Goal: Task Accomplishment & Management: Manage account settings

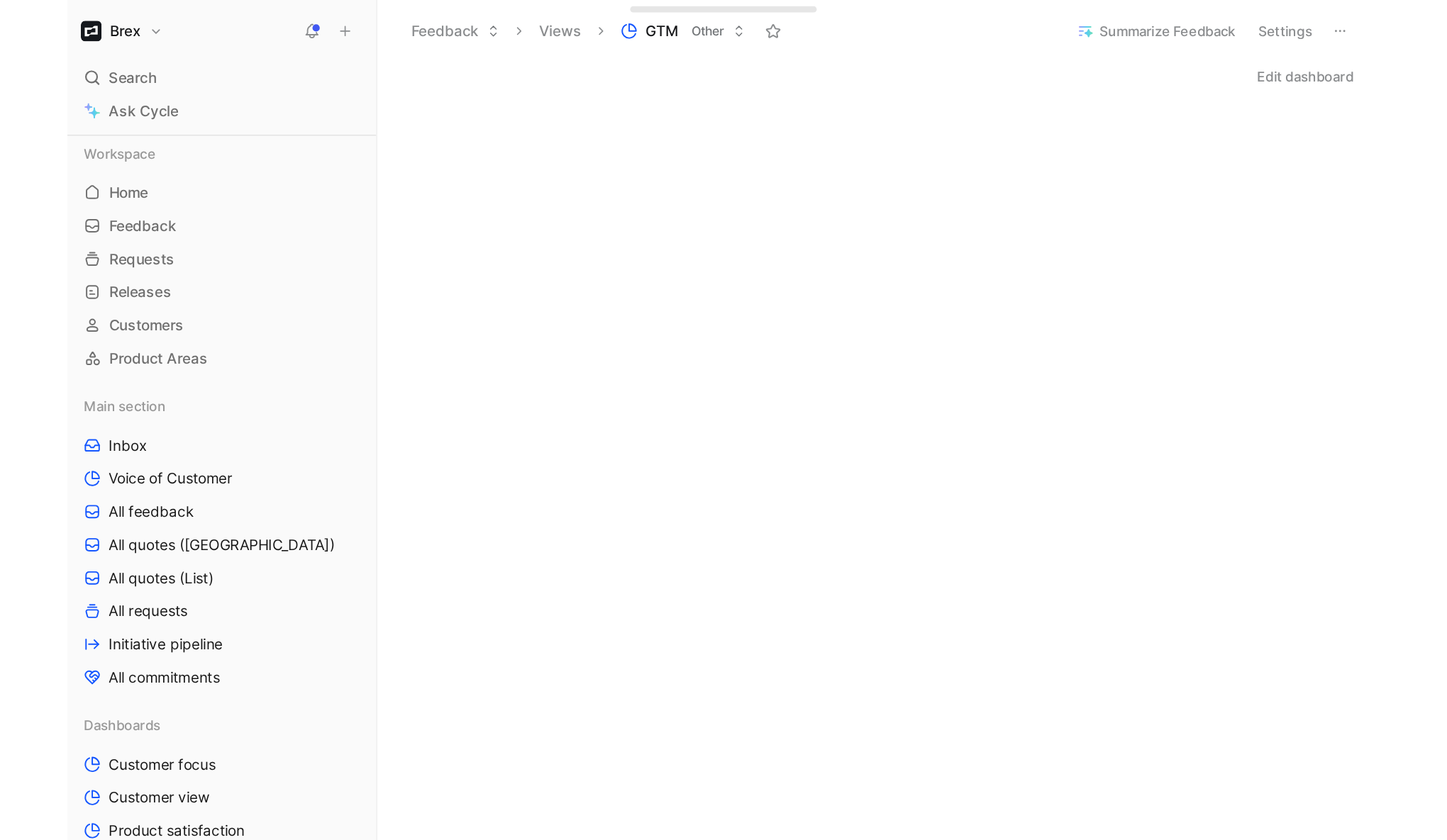
scroll to position [588, 0]
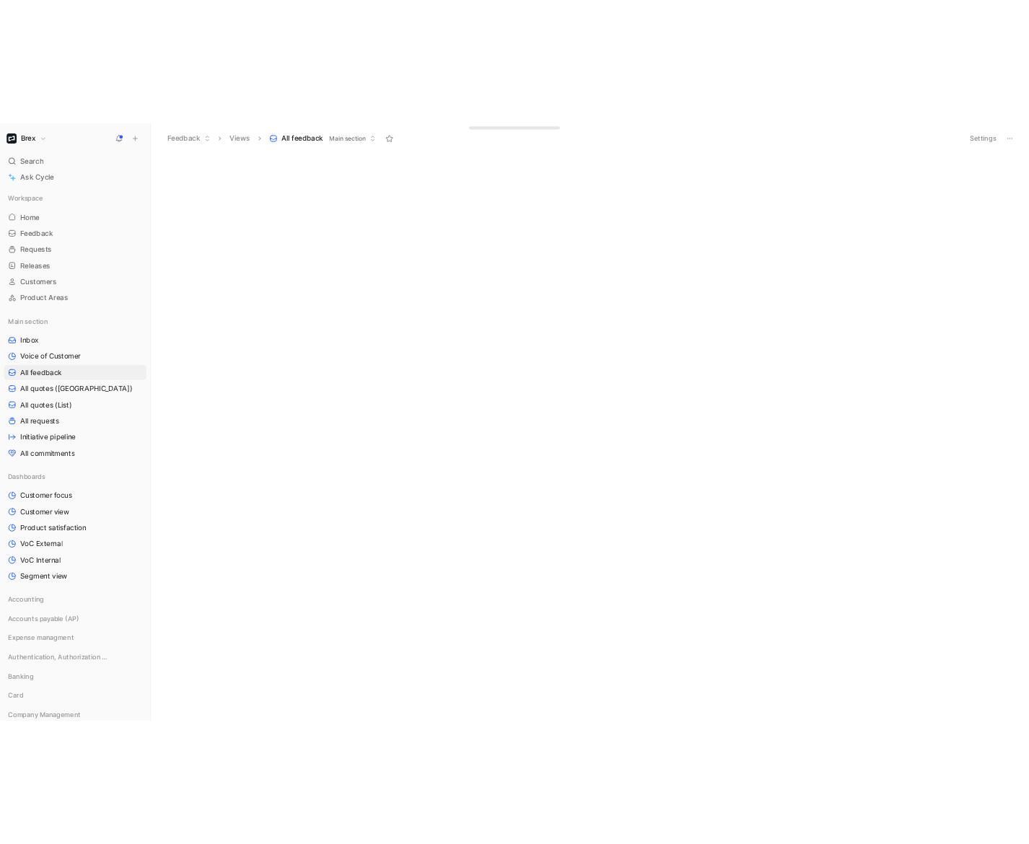
scroll to position [7325, 0]
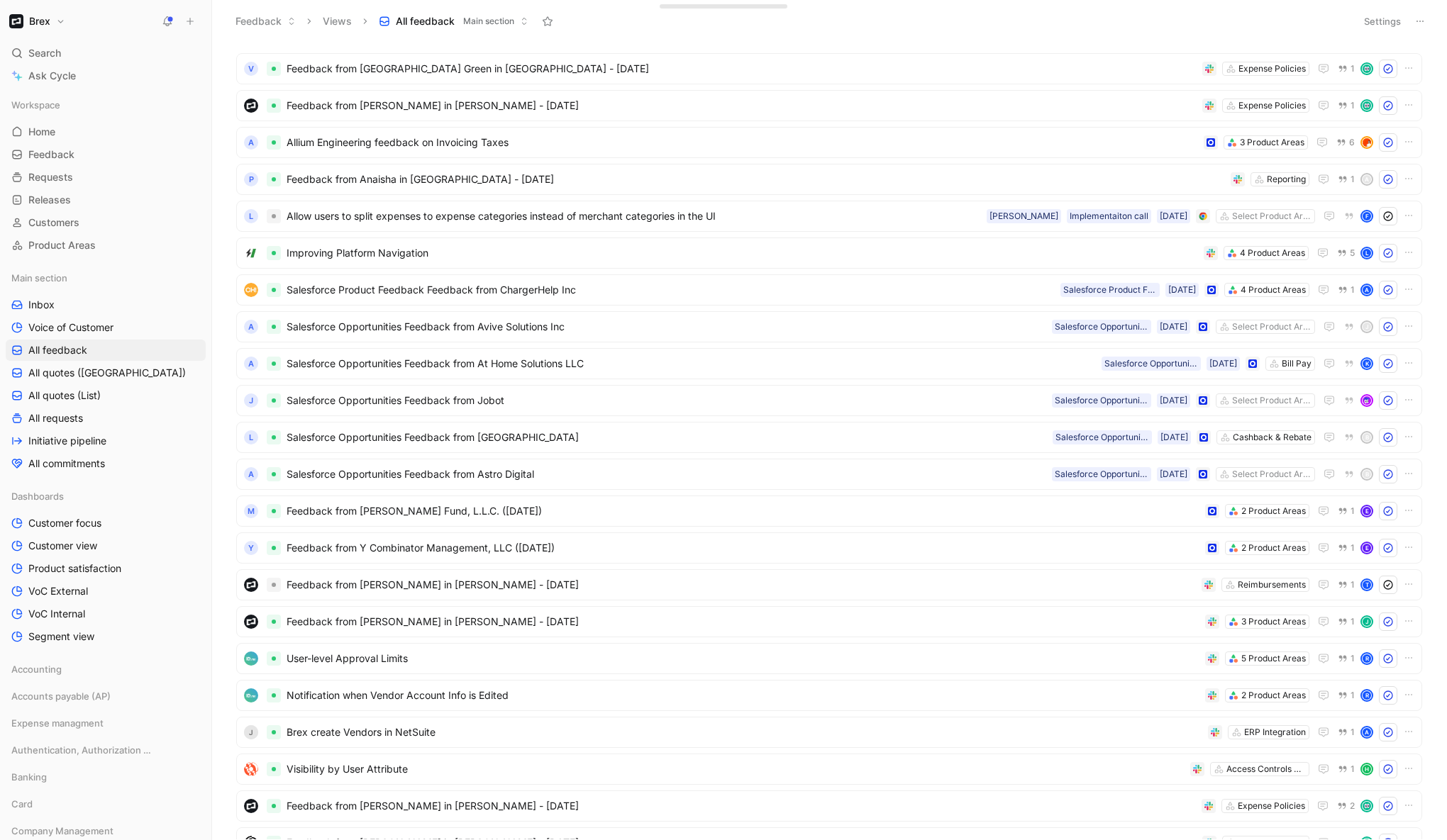
click at [53, 12] on button "Brex" at bounding box center [37, 22] width 63 height 20
click at [86, 159] on div "Add workspace" at bounding box center [95, 168] width 174 height 23
click at [86, 159] on div at bounding box center [724, 420] width 1447 height 840
click at [48, 24] on h1 "Brex" at bounding box center [40, 21] width 22 height 13
click at [78, 152] on div "Workspace settings G then S" at bounding box center [95, 145] width 174 height 23
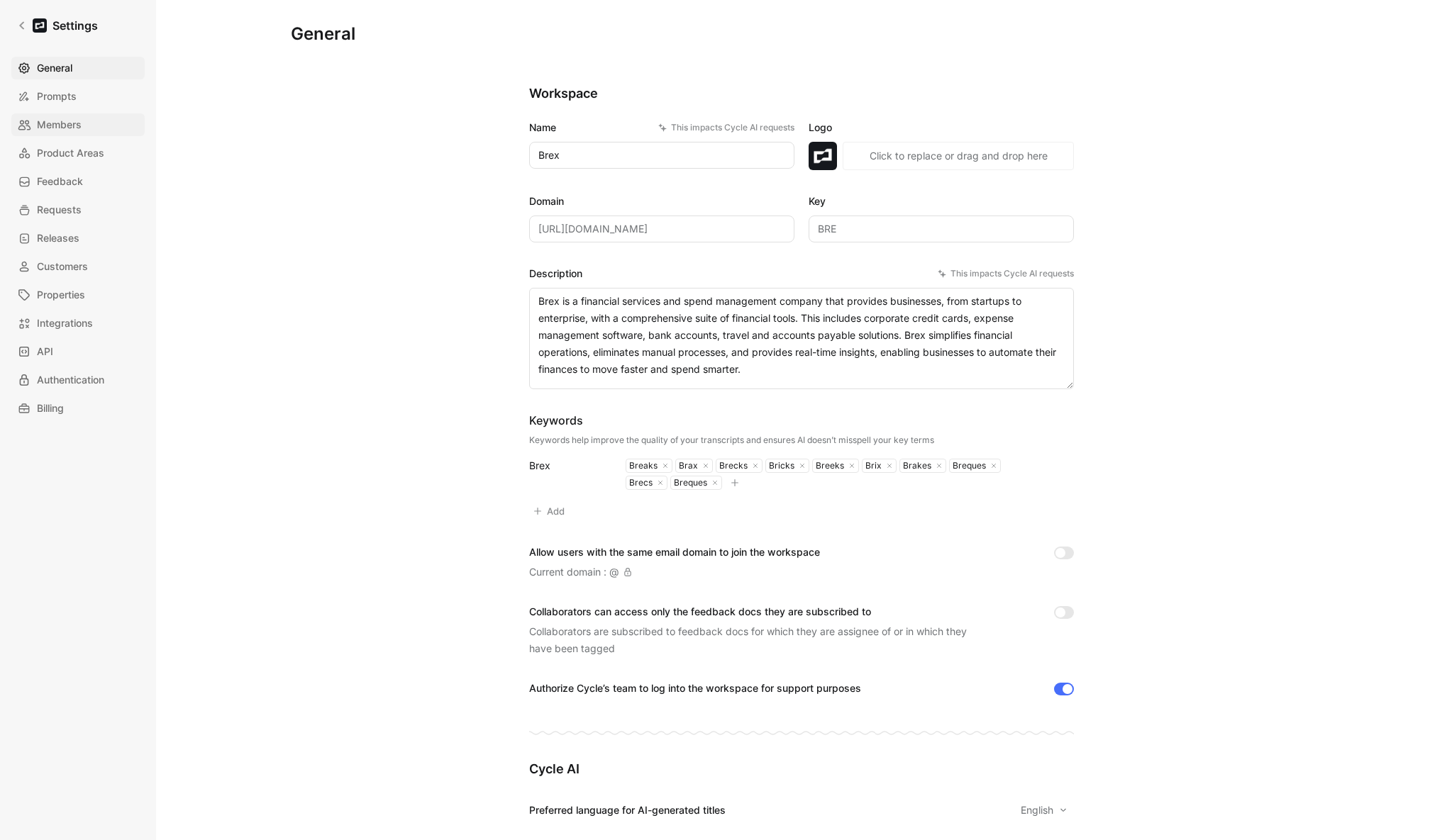
click at [52, 123] on span "Members" at bounding box center [59, 124] width 44 height 17
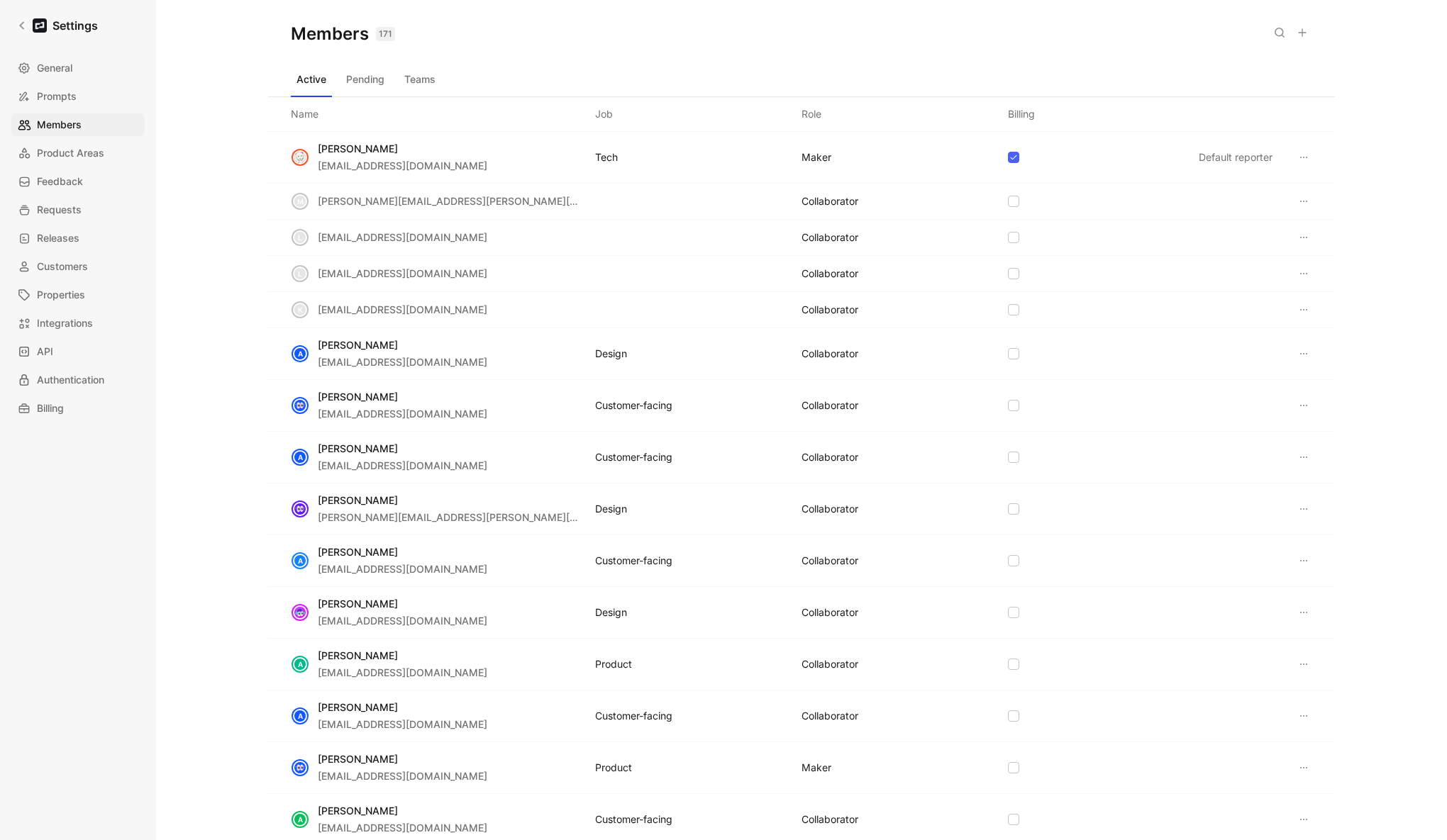
click at [1302, 34] on icon at bounding box center [1302, 32] width 12 height 12
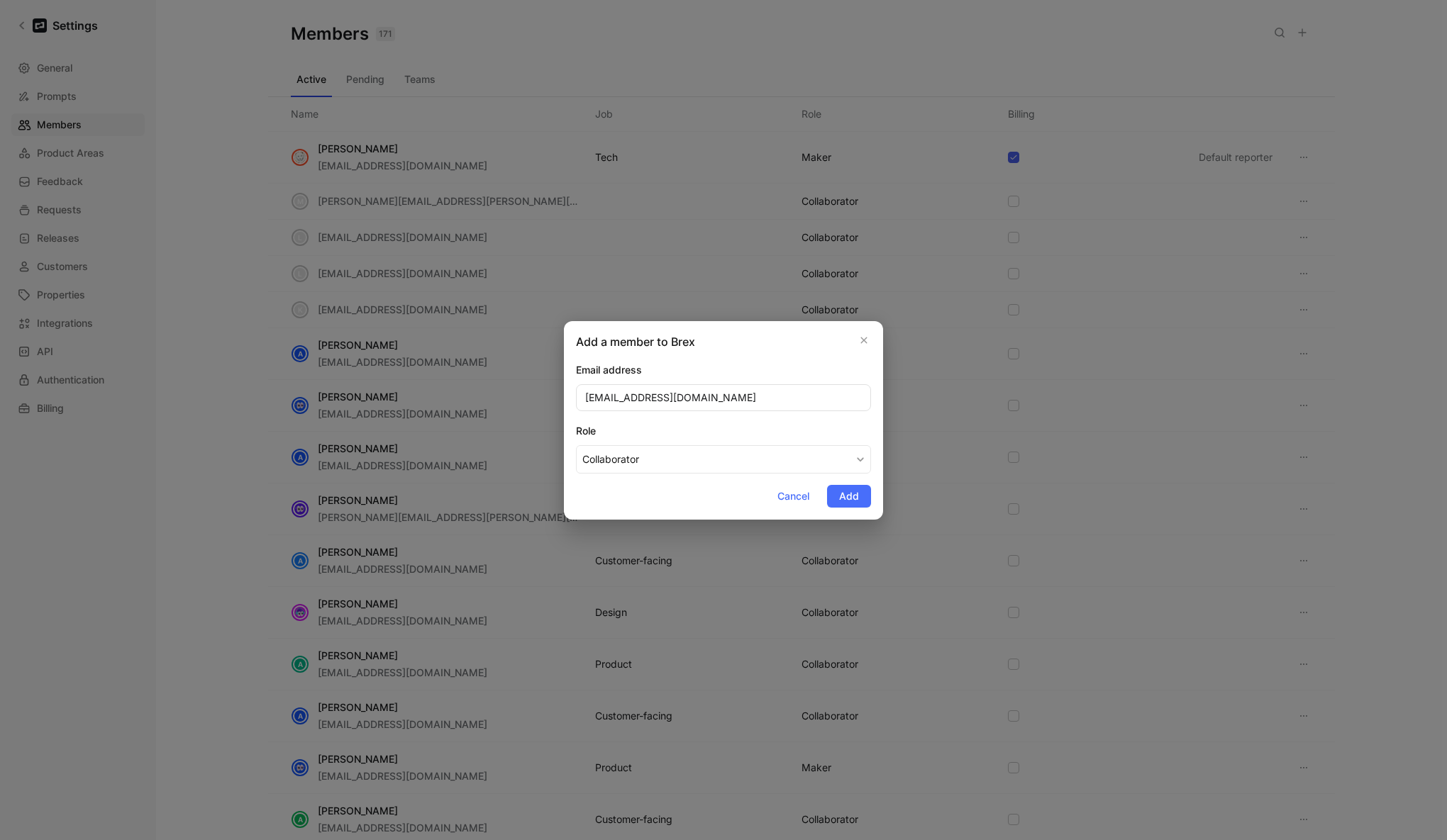
type input "djohannes@brex.com"
click at [747, 425] on div "Role" at bounding box center [724, 430] width 295 height 17
click at [747, 445] on button "Collaborator" at bounding box center [724, 459] width 295 height 28
click at [864, 487] on button "Add" at bounding box center [848, 495] width 44 height 23
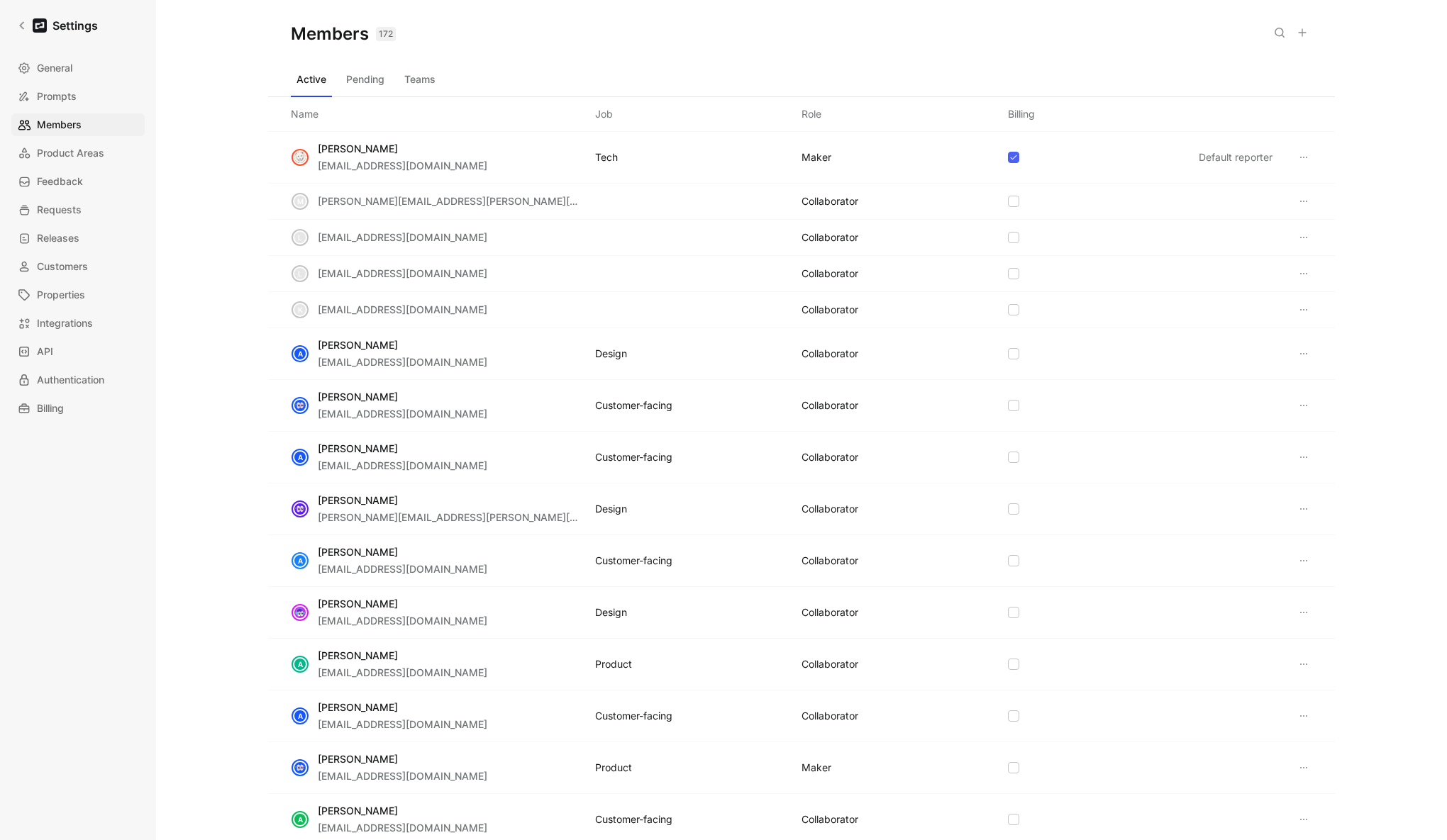
click at [1302, 31] on icon at bounding box center [1302, 32] width 12 height 12
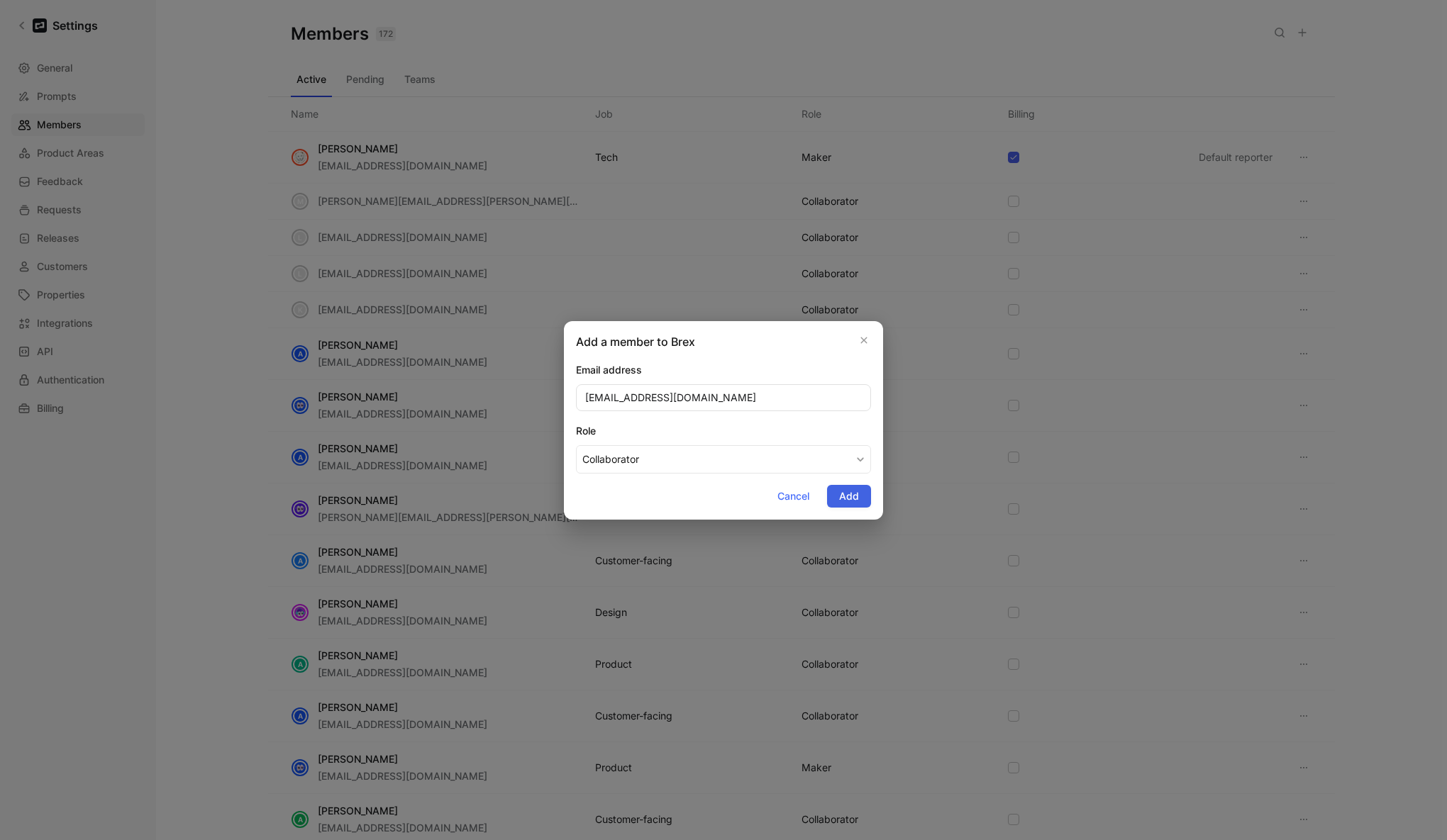
type input "apape@brex.com"
click at [838, 491] on button "Add" at bounding box center [848, 495] width 44 height 23
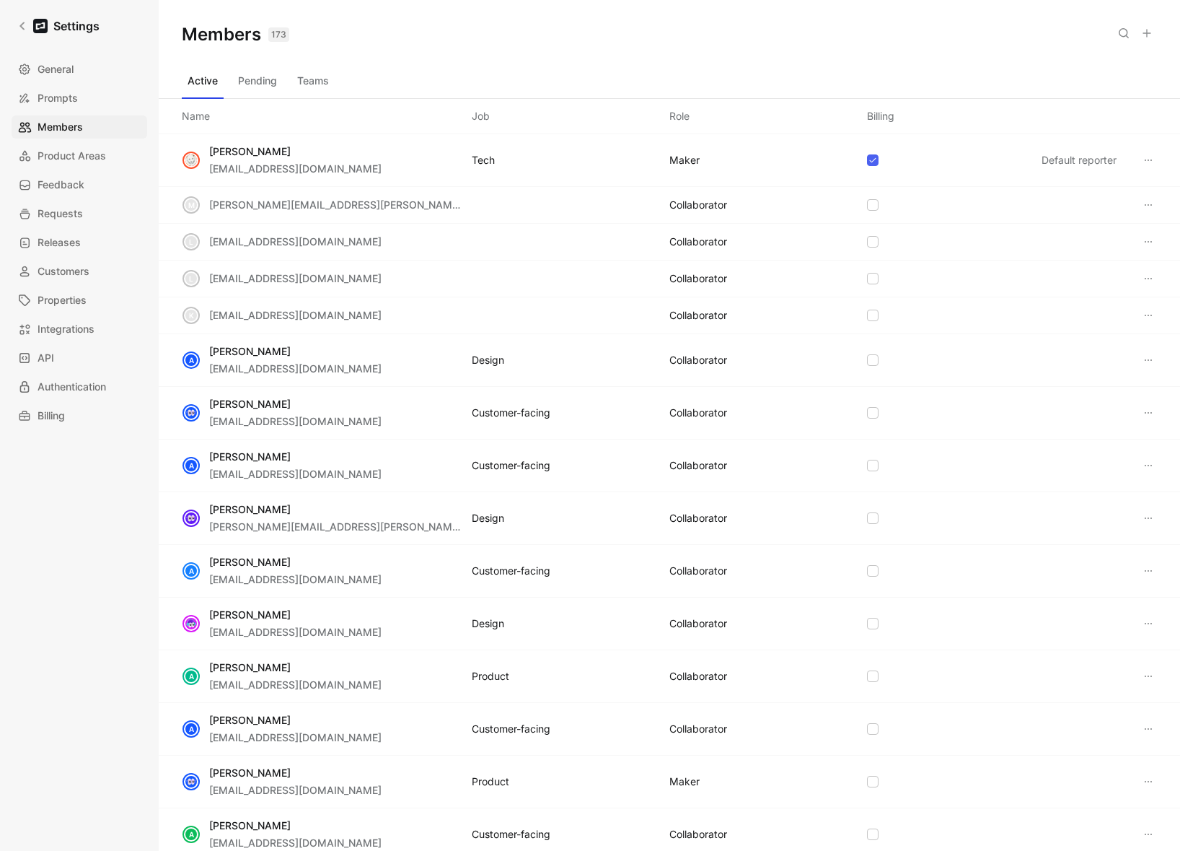
click at [312, 77] on button "Teams" at bounding box center [312, 80] width 43 height 23
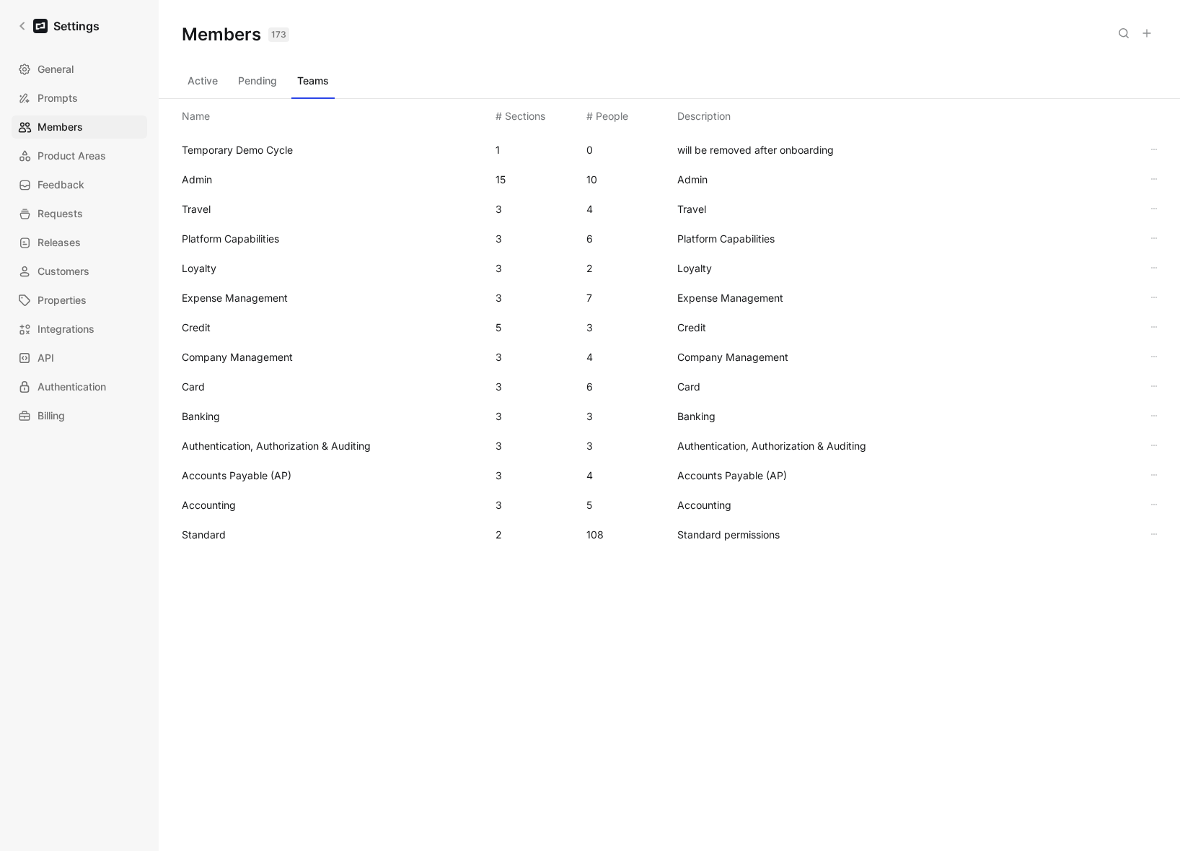
click at [199, 528] on span "Standard" at bounding box center [204, 534] width 44 height 12
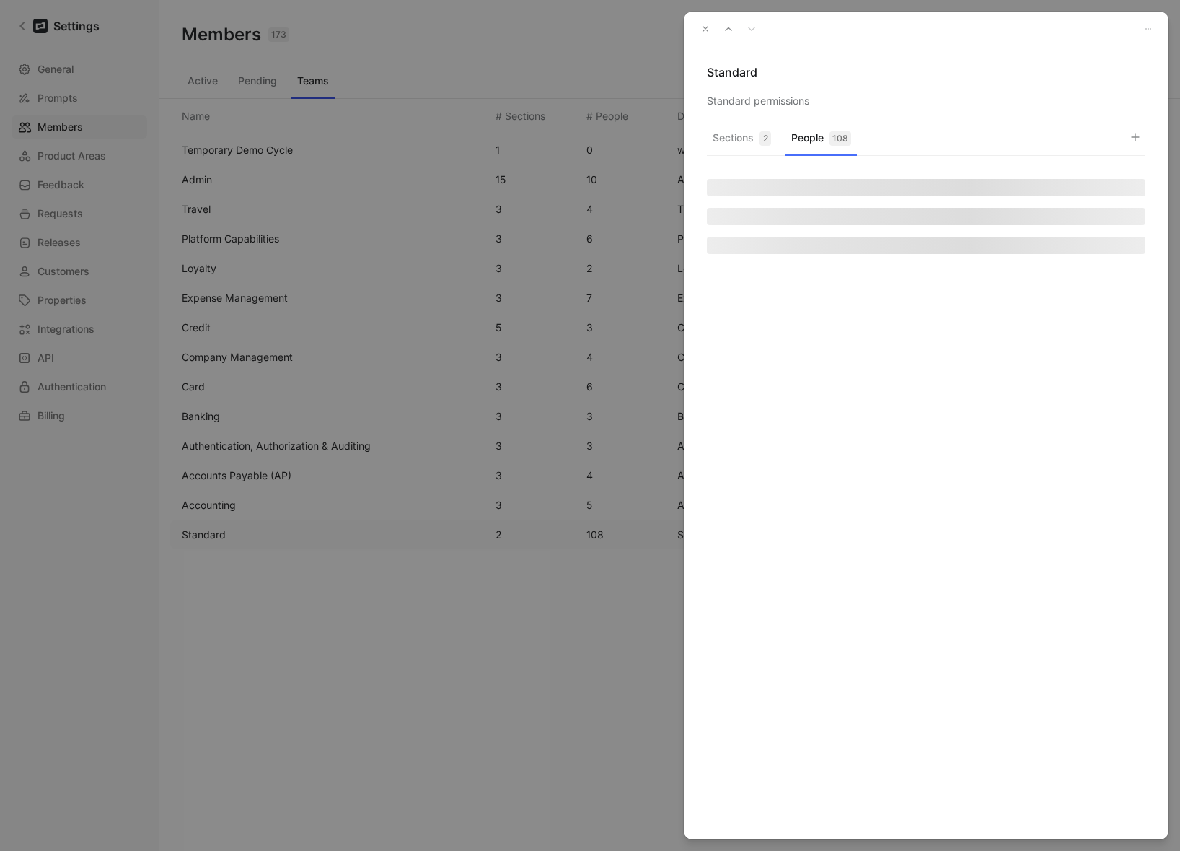
click at [815, 133] on button "People 108" at bounding box center [821, 142] width 71 height 28
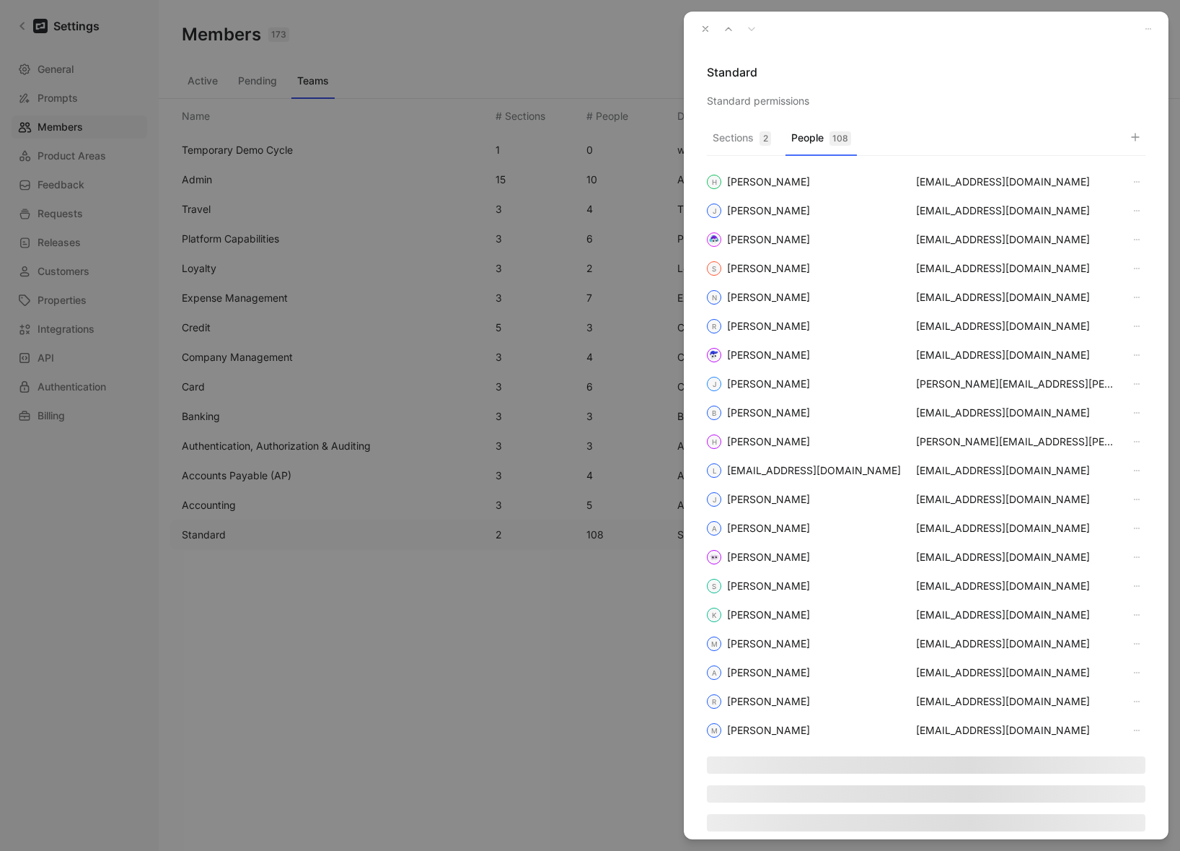
click at [1128, 135] on button "button" at bounding box center [1135, 137] width 20 height 20
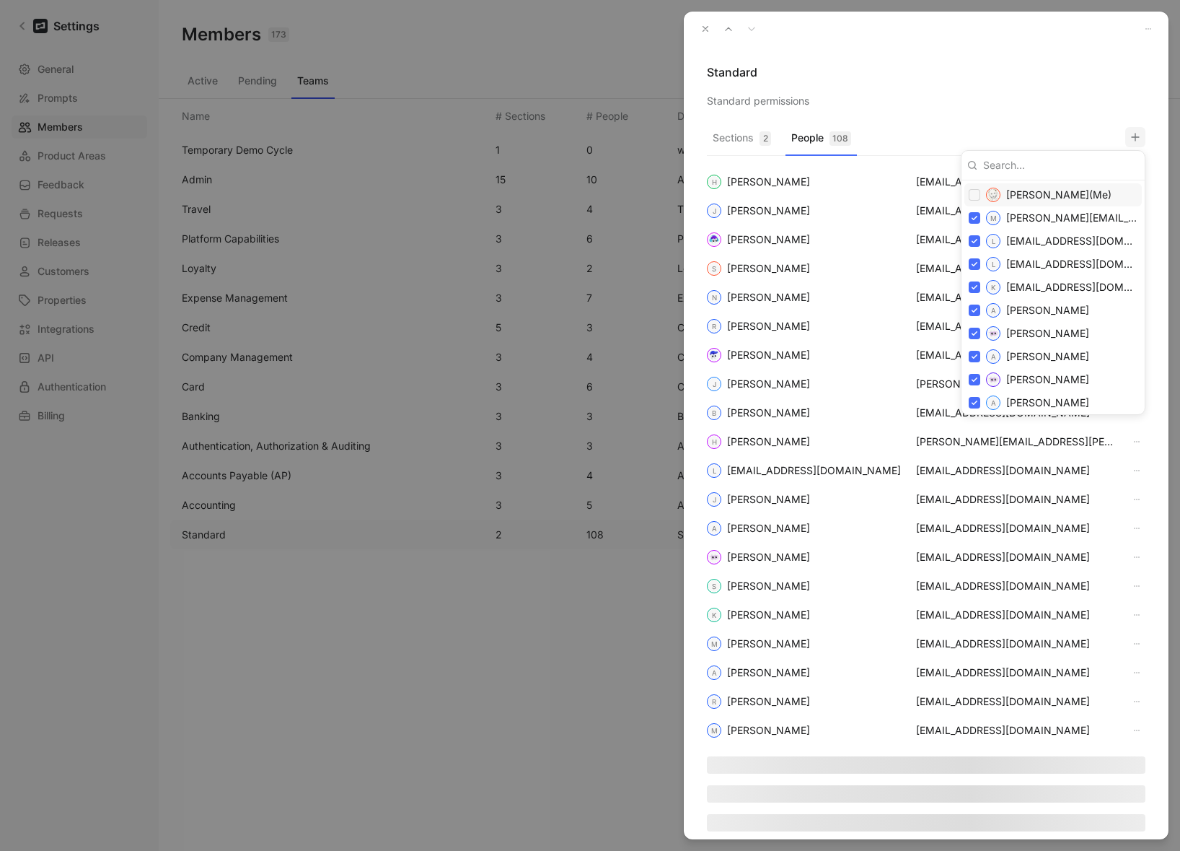
paste input "apape@brex.com"
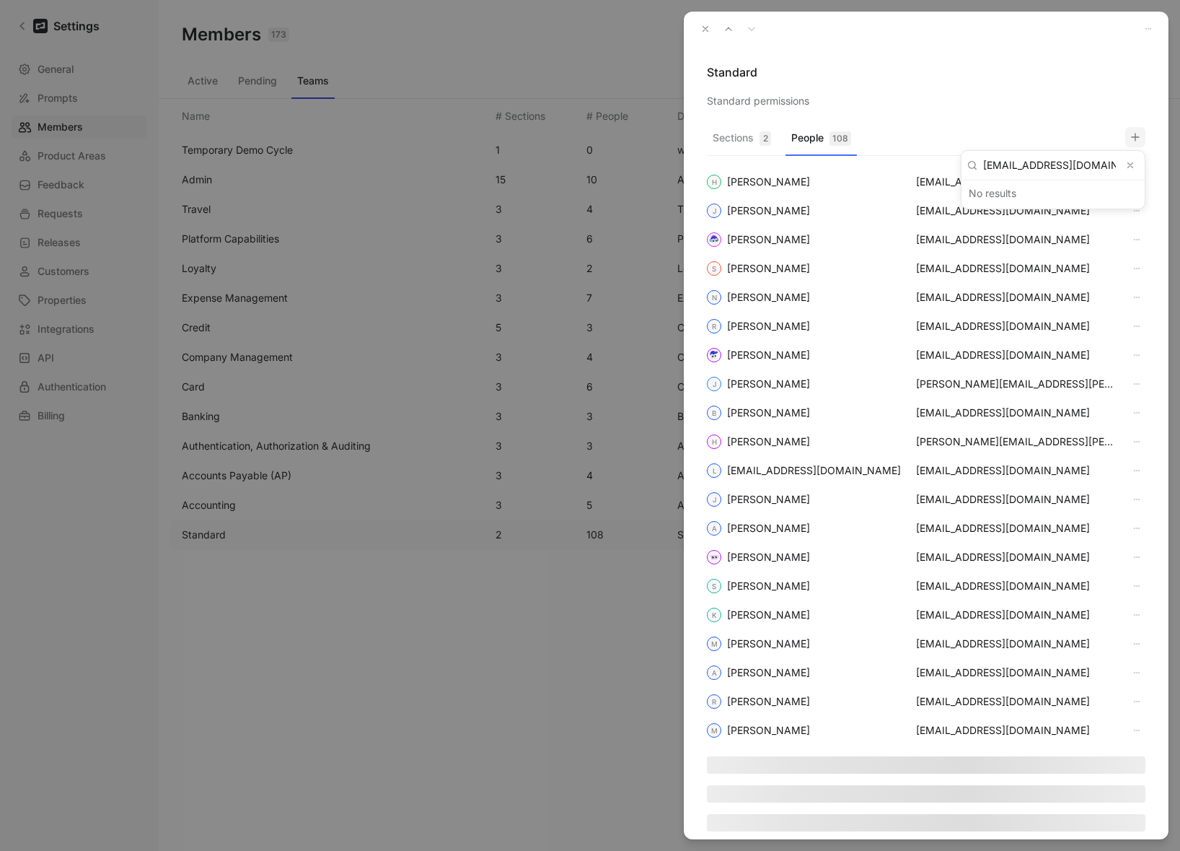
click at [1079, 175] on input "apape@brex.com" at bounding box center [1050, 165] width 144 height 23
type input "dave"
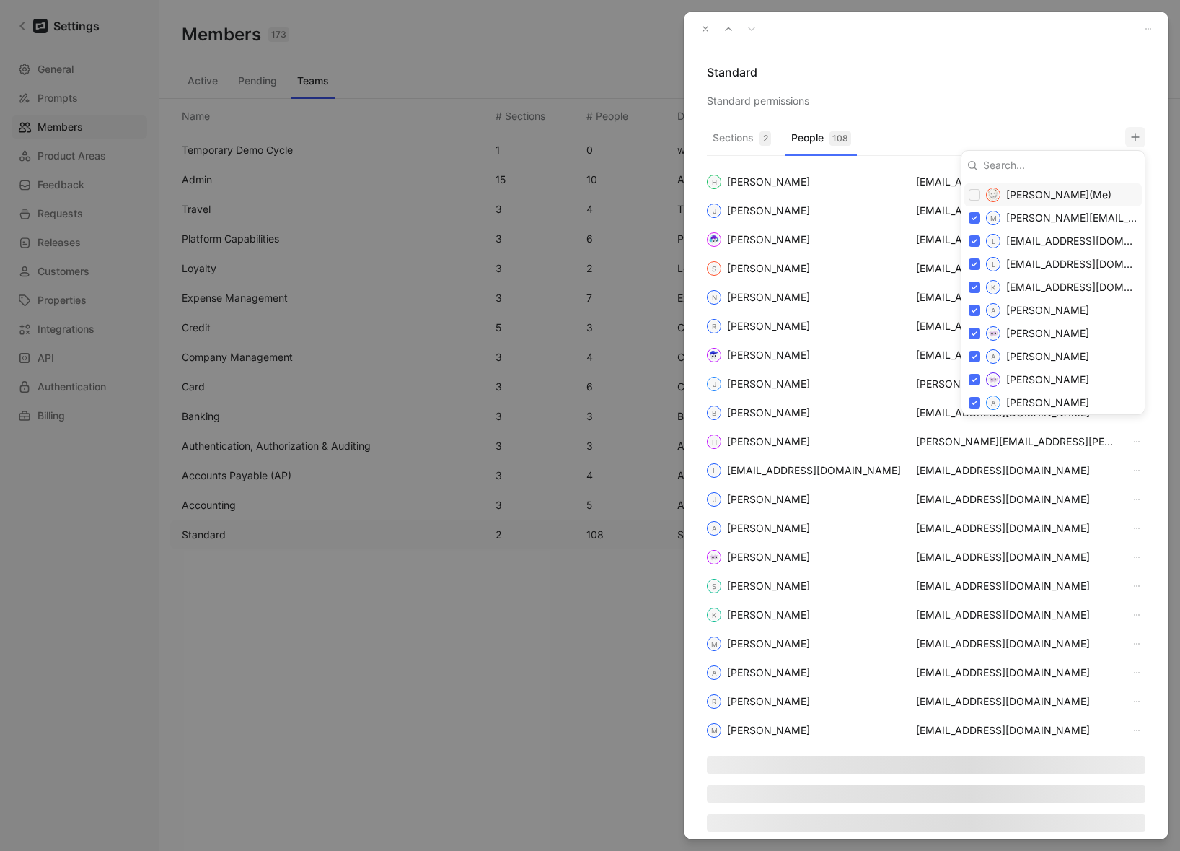
click at [712, 24] on div at bounding box center [590, 425] width 1180 height 851
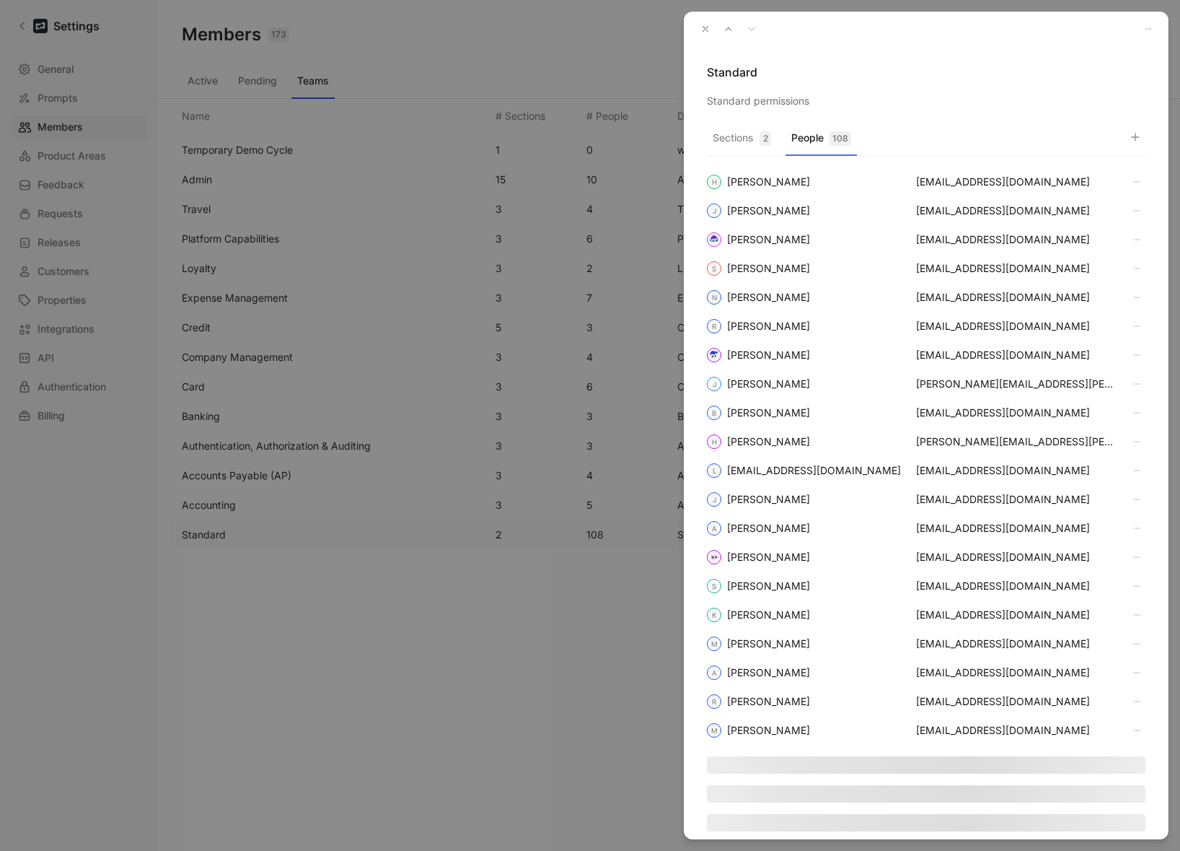
click at [709, 26] on icon "button" at bounding box center [706, 29] width 10 height 10
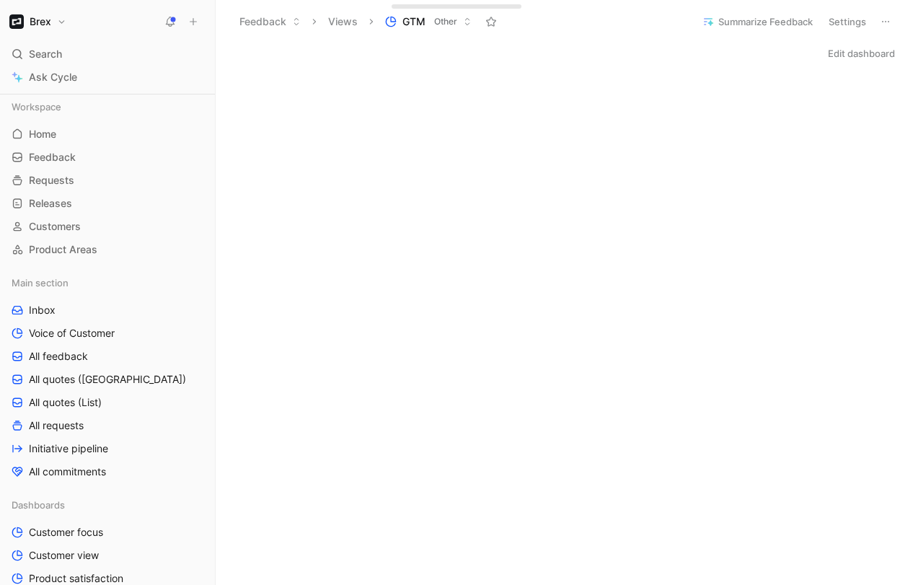
scroll to position [599, 0]
